Goal: Find specific page/section: Find specific page/section

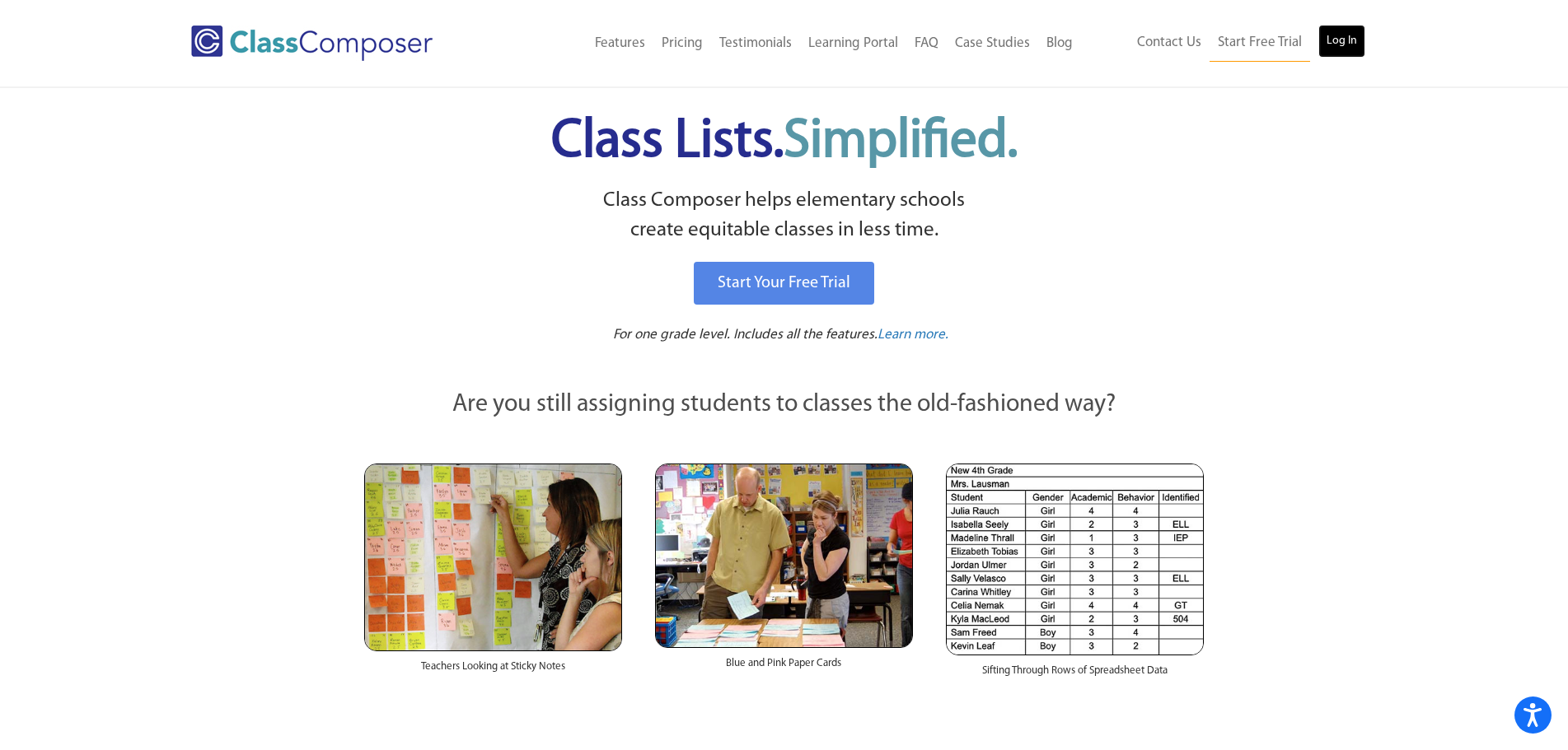
click at [1331, 39] on link "Log In" at bounding box center [1341, 41] width 47 height 33
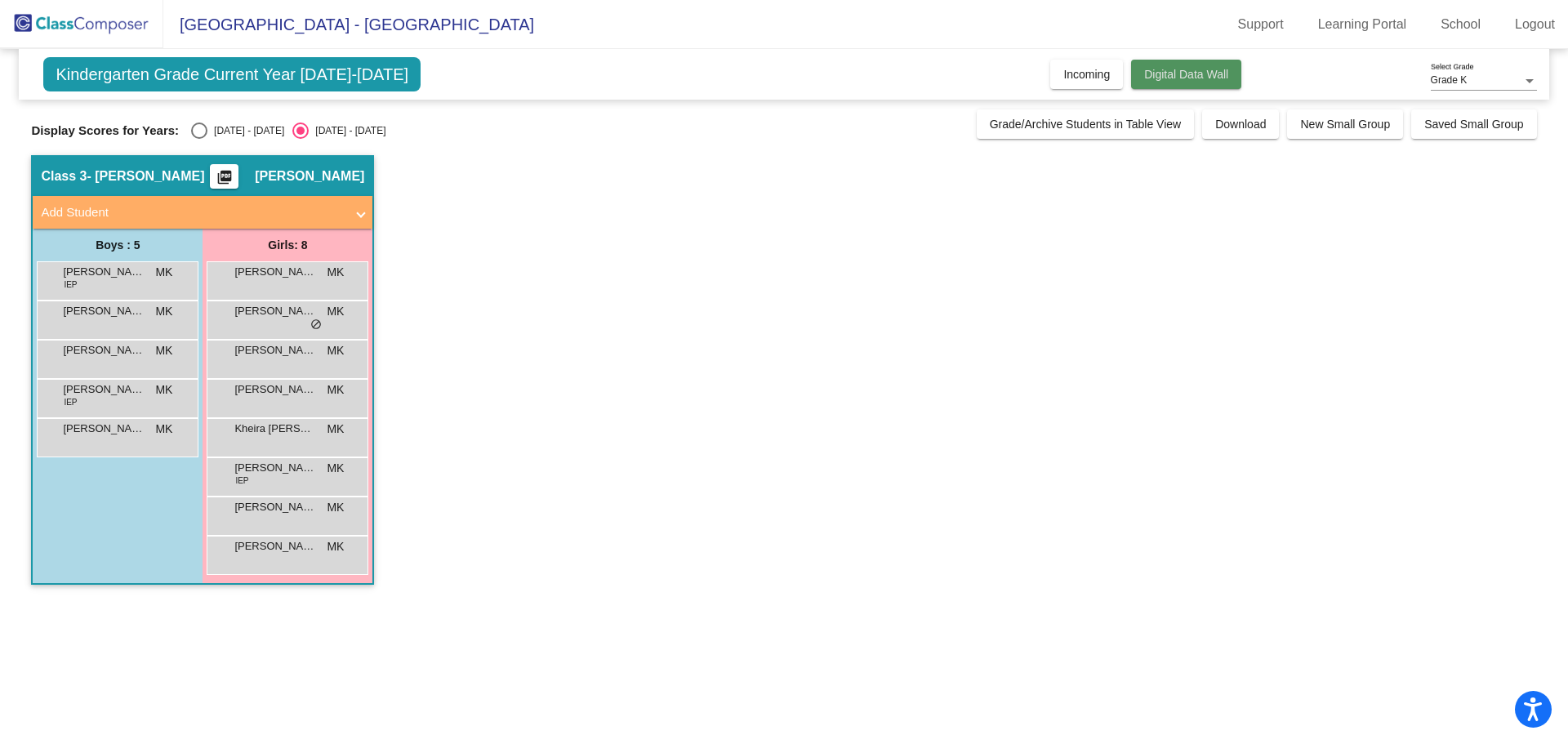
click at [1183, 82] on button "Digital Data Wall" at bounding box center [1186, 74] width 110 height 30
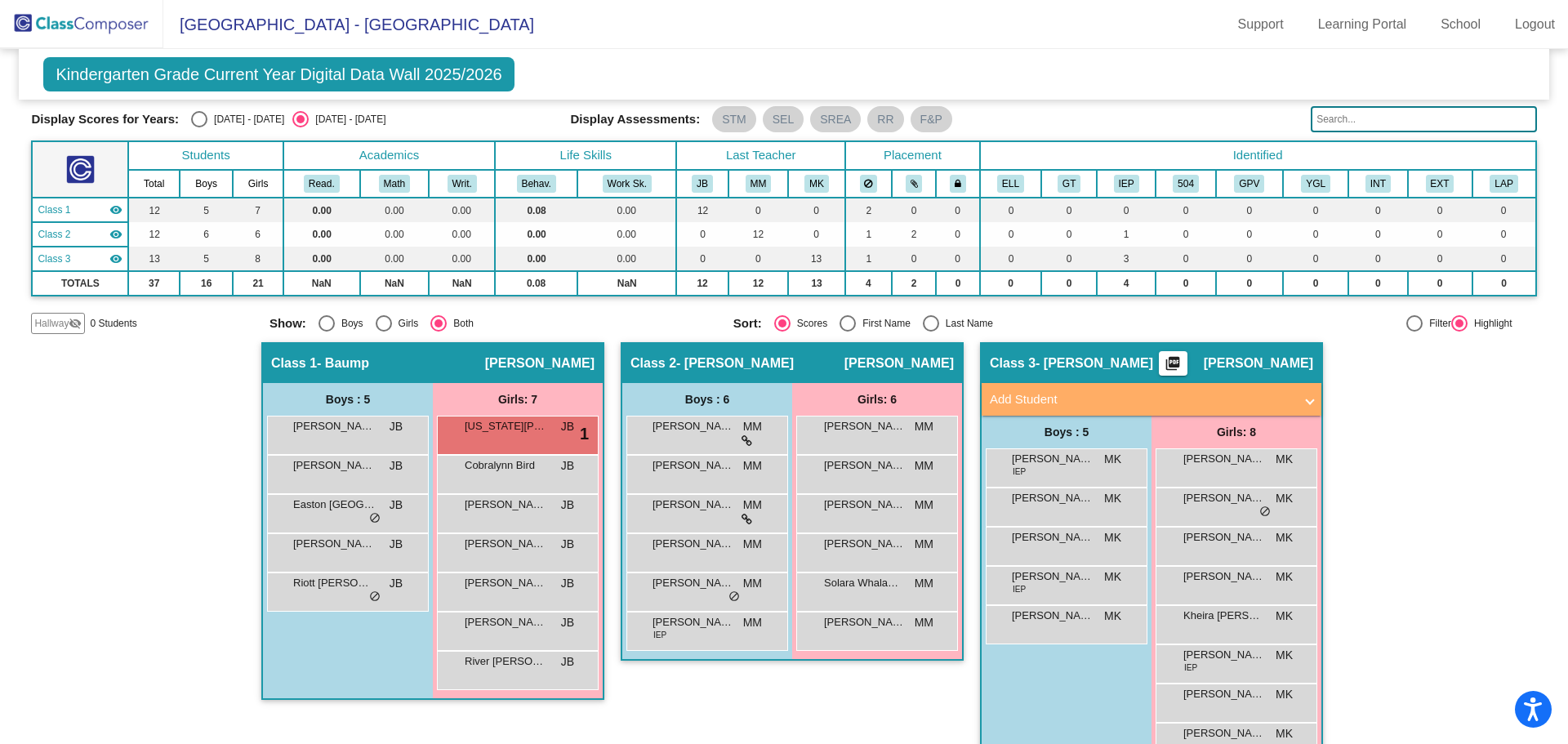
scroll to position [96, 0]
